Goal: Information Seeking & Learning: Learn about a topic

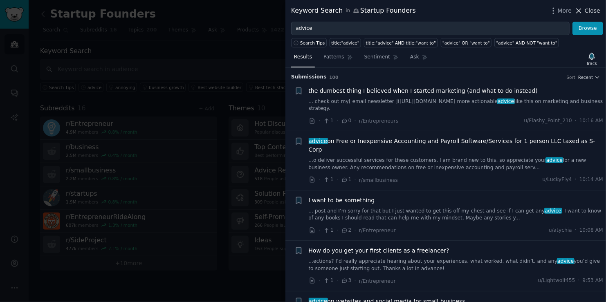
click at [578, 14] on icon at bounding box center [578, 11] width 9 height 9
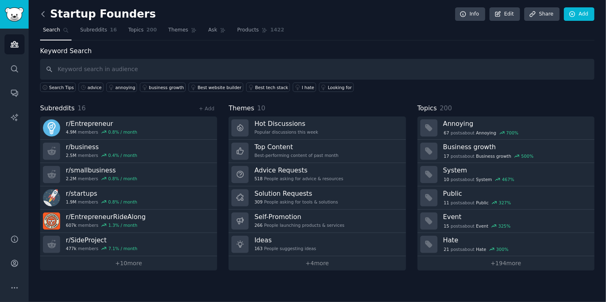
click at [42, 15] on icon at bounding box center [43, 13] width 2 height 5
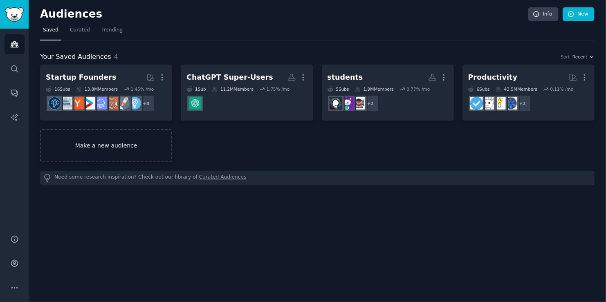
click at [139, 145] on link "Make a new audience" at bounding box center [106, 145] width 132 height 33
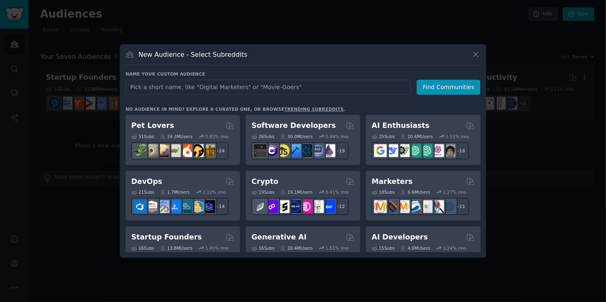
click at [191, 85] on input "text" at bounding box center [267, 87] width 285 height 15
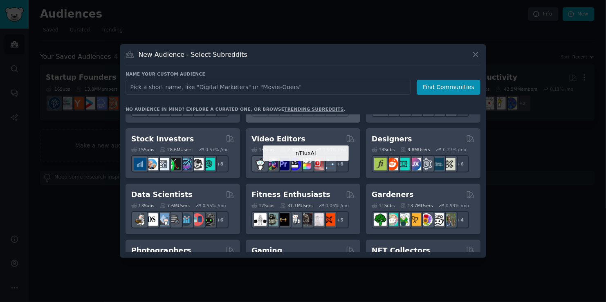
scroll to position [163, 0]
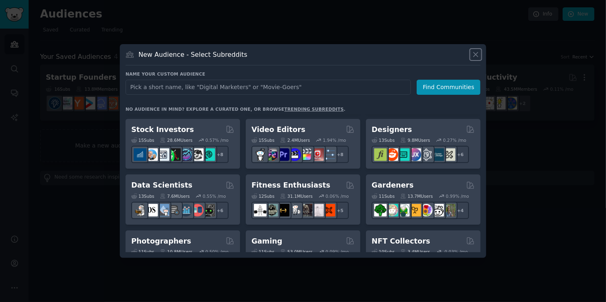
click at [473, 56] on icon at bounding box center [475, 54] width 9 height 9
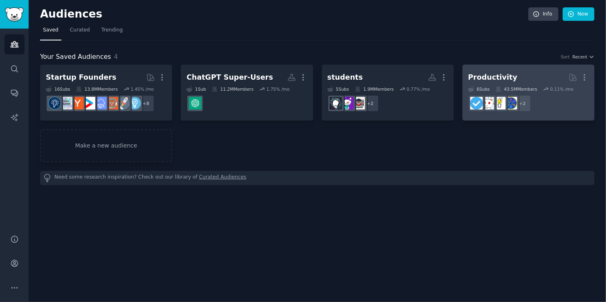
click at [502, 78] on div "Productivity" at bounding box center [492, 77] width 49 height 10
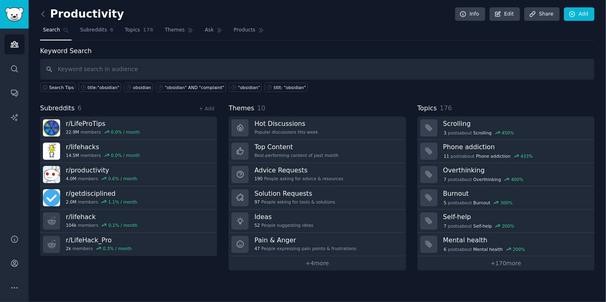
click at [232, 69] on input "text" at bounding box center [317, 69] width 554 height 21
type input "request"
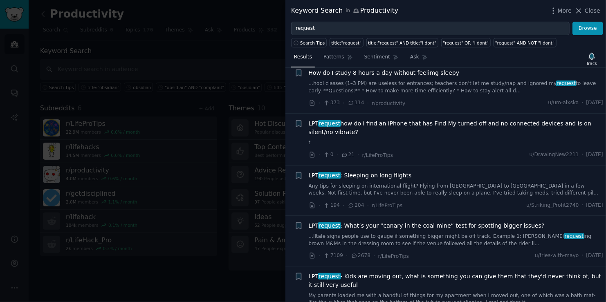
scroll to position [245, 0]
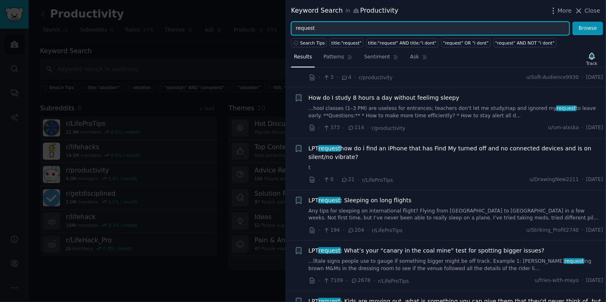
click at [298, 29] on input "request" at bounding box center [430, 29] width 278 height 14
click at [296, 29] on input "request" at bounding box center [430, 29] width 278 height 14
click at [572, 22] on button "Browse" at bounding box center [587, 29] width 31 height 14
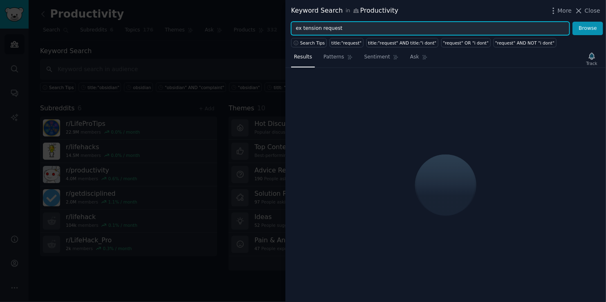
click at [302, 30] on input "ex tension request" at bounding box center [430, 29] width 278 height 14
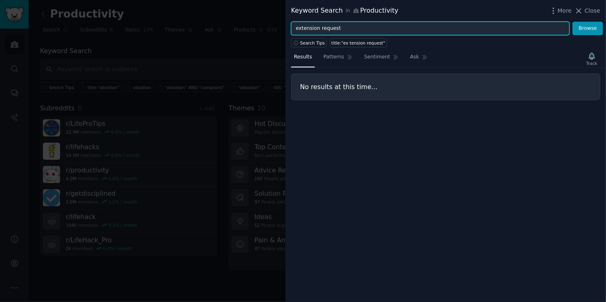
click at [572, 22] on button "Browse" at bounding box center [587, 29] width 31 height 14
drag, startPoint x: 317, startPoint y: 31, endPoint x: 287, endPoint y: 33, distance: 29.9
click at [287, 33] on div "extension request Browse" at bounding box center [445, 29] width 320 height 14
type input "feature request"
click at [572, 22] on button "Browse" at bounding box center [587, 29] width 31 height 14
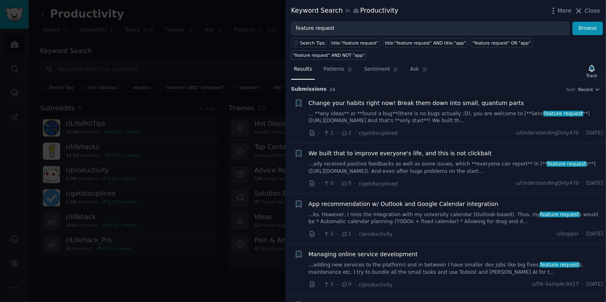
click at [364, 110] on link "... **any ideas** or **found a bug**(there is no bugs actually ;D), you are wel…" at bounding box center [456, 117] width 295 height 14
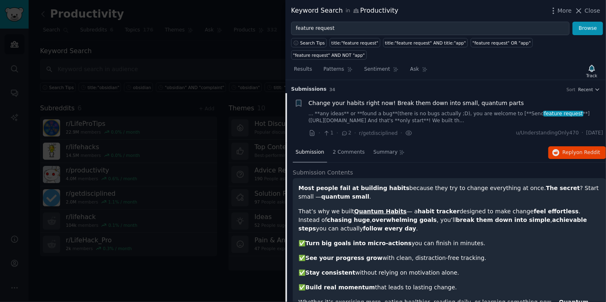
scroll to position [13, 0]
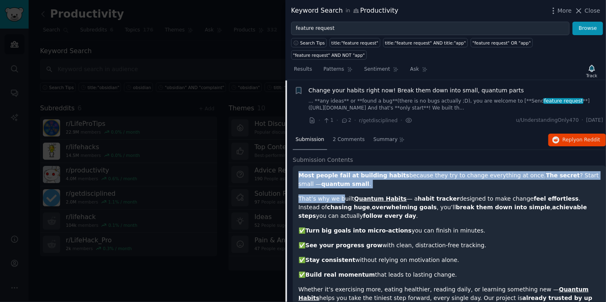
drag, startPoint x: 313, startPoint y: 168, endPoint x: 338, endPoint y: 176, distance: 26.2
click at [347, 172] on p "Most people fail at building habits because they try to change everything at on…" at bounding box center [449, 179] width 302 height 17
drag, startPoint x: 347, startPoint y: 172, endPoint x: 291, endPoint y: 155, distance: 58.8
click at [291, 155] on div "Submission 2 Comments Summary Reply on Reddit Submission Contents Most people f…" at bounding box center [445, 301] width 320 height 342
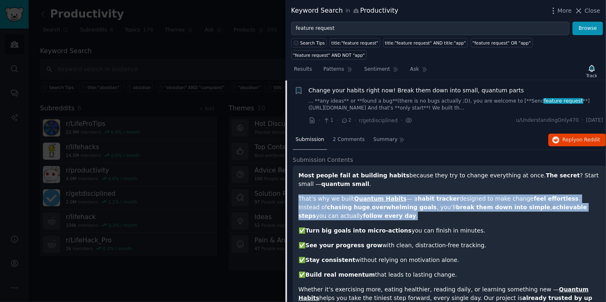
drag, startPoint x: 297, startPoint y: 182, endPoint x: 315, endPoint y: 204, distance: 28.5
click at [315, 204] on p "That’s why we built Quantum Habits — a habit tracker designed to make change fe…" at bounding box center [449, 208] width 302 height 26
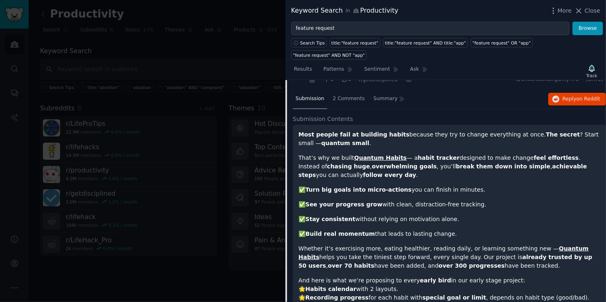
scroll to position [135, 0]
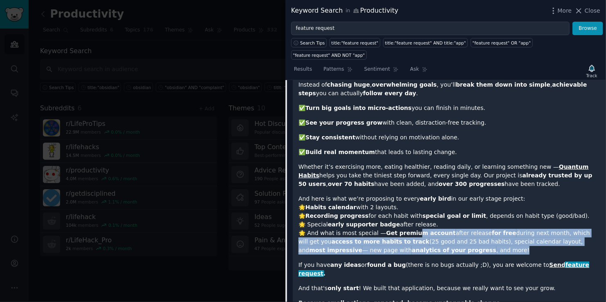
drag, startPoint x: 425, startPoint y: 239, endPoint x: 410, endPoint y: 218, distance: 25.3
click at [410, 218] on p "And here is what we’re proposing to every early bird in our early stage project…" at bounding box center [449, 225] width 302 height 60
click at [410, 229] on p "And here is what we’re proposing to every early bird in our early stage project…" at bounding box center [449, 225] width 302 height 60
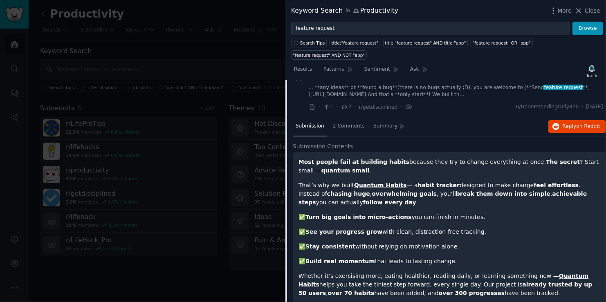
scroll to position [0, 0]
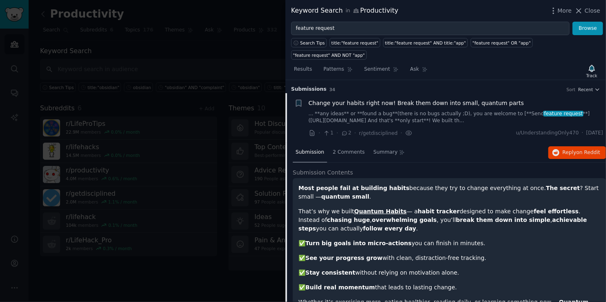
click at [333, 99] on div "Change your habits right now! Break them down into small, quantum parts ... **a…" at bounding box center [456, 112] width 295 height 26
click at [339, 110] on link "... **any ideas** or **found a bug**(there is no bugs actually ;D), you are wel…" at bounding box center [456, 117] width 295 height 14
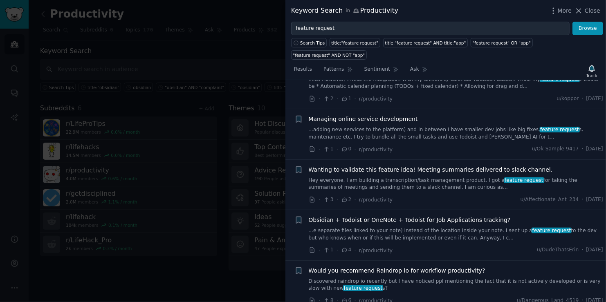
scroll to position [176, 0]
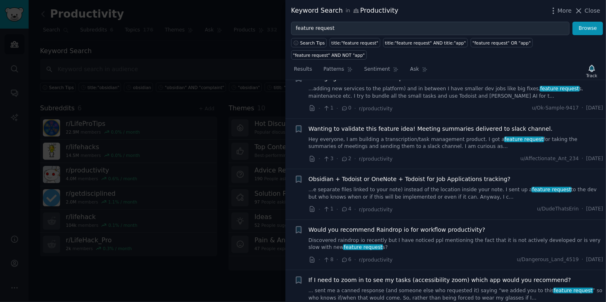
click at [490, 237] on link "Discovered raindrop io recently but I have noticed ppl mentioning the fact that…" at bounding box center [456, 244] width 295 height 14
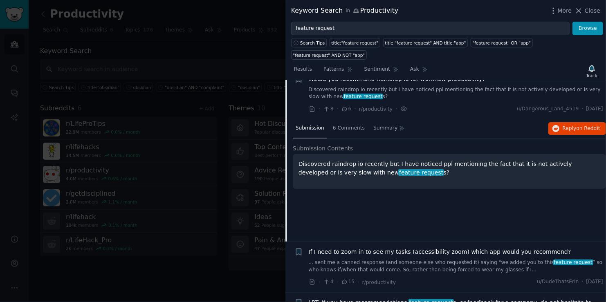
scroll to position [313, 0]
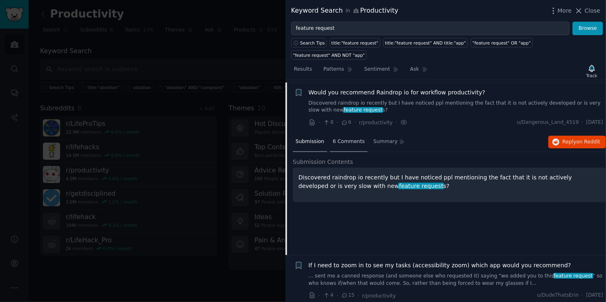
click at [336, 138] on span "6 Comments" at bounding box center [349, 141] width 32 height 7
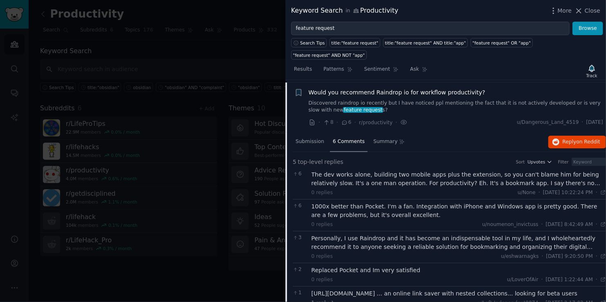
click at [320, 88] on div "Would you recommend Raindrop io for workflow productivity? Discovered raindrop …" at bounding box center [456, 101] width 295 height 26
click at [323, 100] on link "Discovered raindrop io recently but I have noticed ppl mentioning the fact that…" at bounding box center [456, 107] width 295 height 14
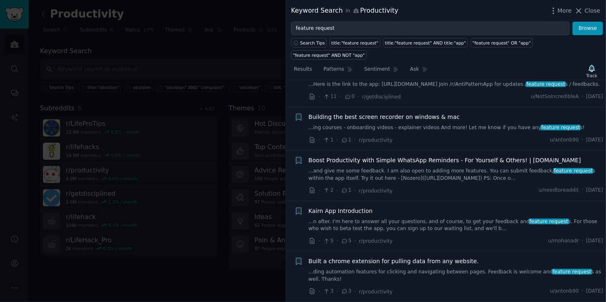
scroll to position [601, 0]
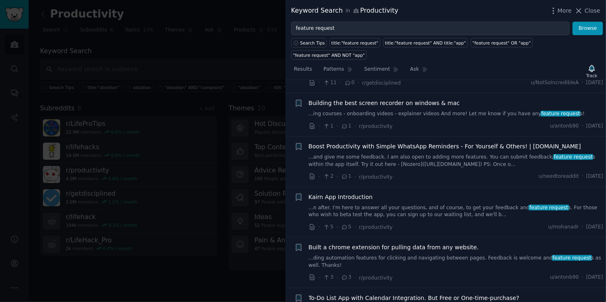
click at [218, 182] on div at bounding box center [303, 151] width 606 height 302
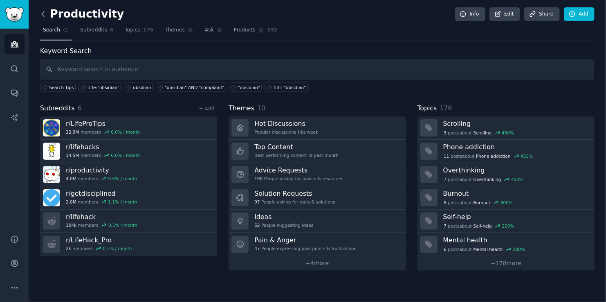
click at [42, 16] on icon at bounding box center [43, 14] width 9 height 9
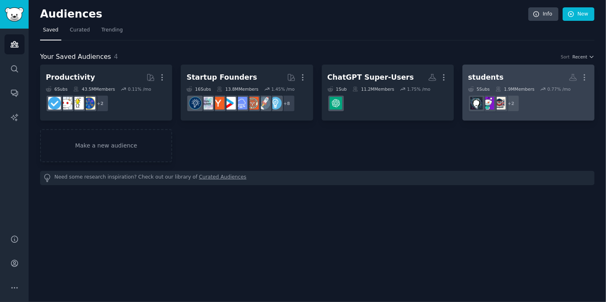
click at [515, 78] on h2 "students More" at bounding box center [528, 77] width 121 height 14
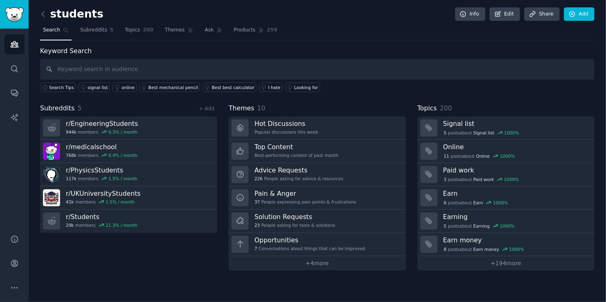
click at [292, 67] on input "text" at bounding box center [317, 69] width 554 height 21
type input "request"
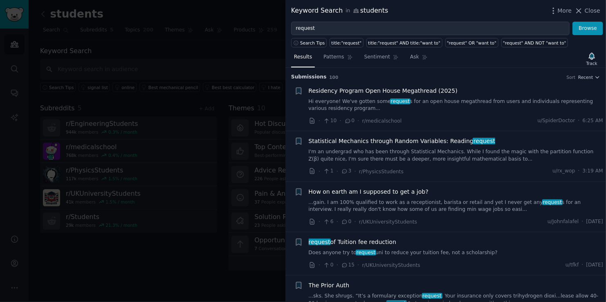
click at [530, 14] on div "Keyword Search in students More Close" at bounding box center [445, 11] width 309 height 10
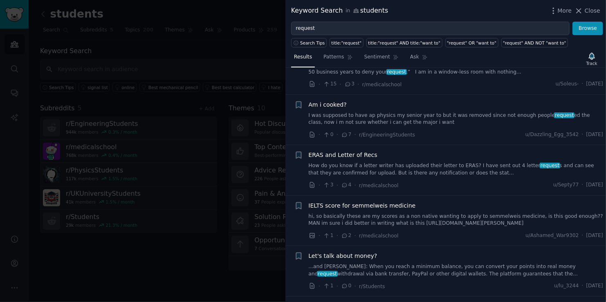
scroll to position [245, 0]
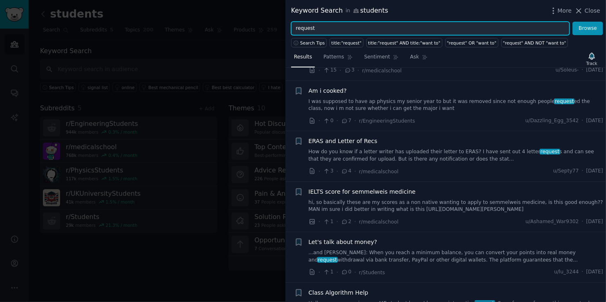
click at [295, 27] on input "request" at bounding box center [430, 29] width 278 height 14
click at [572, 22] on button "Browse" at bounding box center [587, 29] width 31 height 14
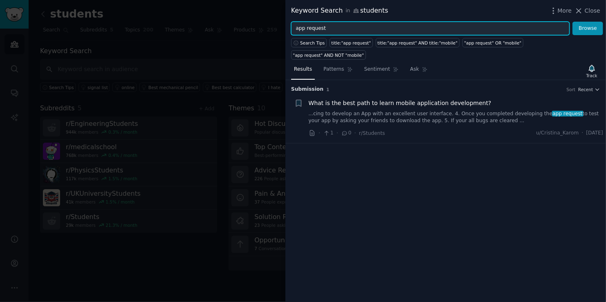
drag, startPoint x: 337, startPoint y: 22, endPoint x: 291, endPoint y: 20, distance: 45.8
click at [291, 20] on div "Keyword Search in students More Close app request Browse Search Tips title:"app…" at bounding box center [445, 151] width 320 height 302
click at [572, 22] on button "Browse" at bounding box center [587, 29] width 31 height 14
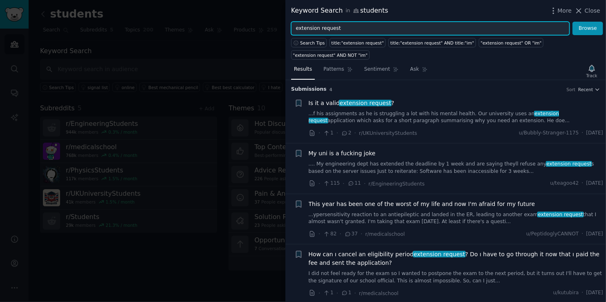
type input "extension request"
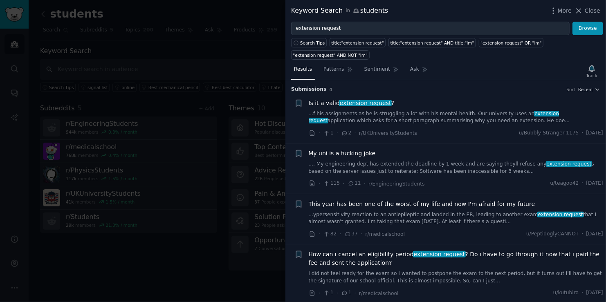
click at [184, 57] on div at bounding box center [303, 151] width 606 height 302
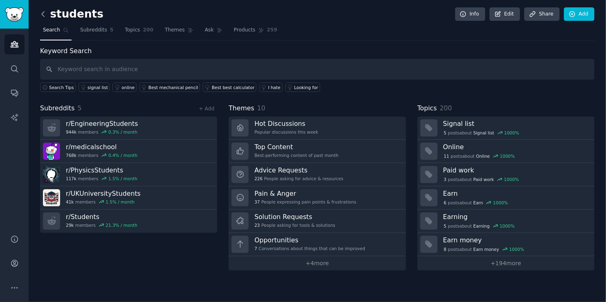
click at [44, 13] on icon at bounding box center [43, 14] width 9 height 9
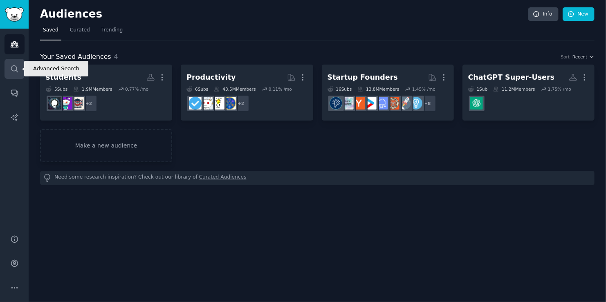
click at [13, 65] on icon "Sidebar" at bounding box center [14, 69] width 9 height 9
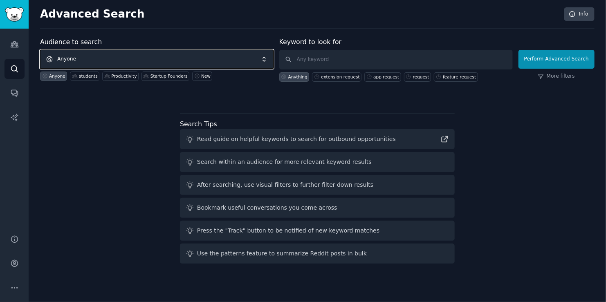
click at [107, 58] on span "Anyone" at bounding box center [156, 59] width 233 height 19
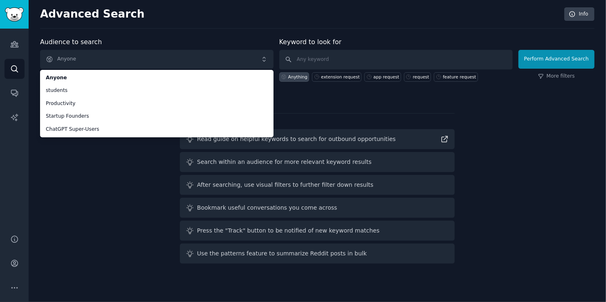
click at [96, 156] on div "Audience to search Anyone Anyone students Productivity Startup Founders ChatGPT…" at bounding box center [317, 152] width 554 height 230
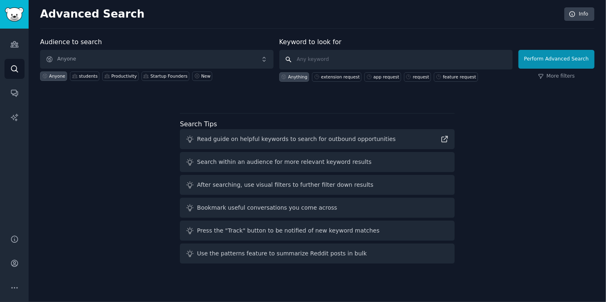
click at [314, 60] on input "text" at bounding box center [395, 60] width 233 height 20
